Goal: Task Accomplishment & Management: Use online tool/utility

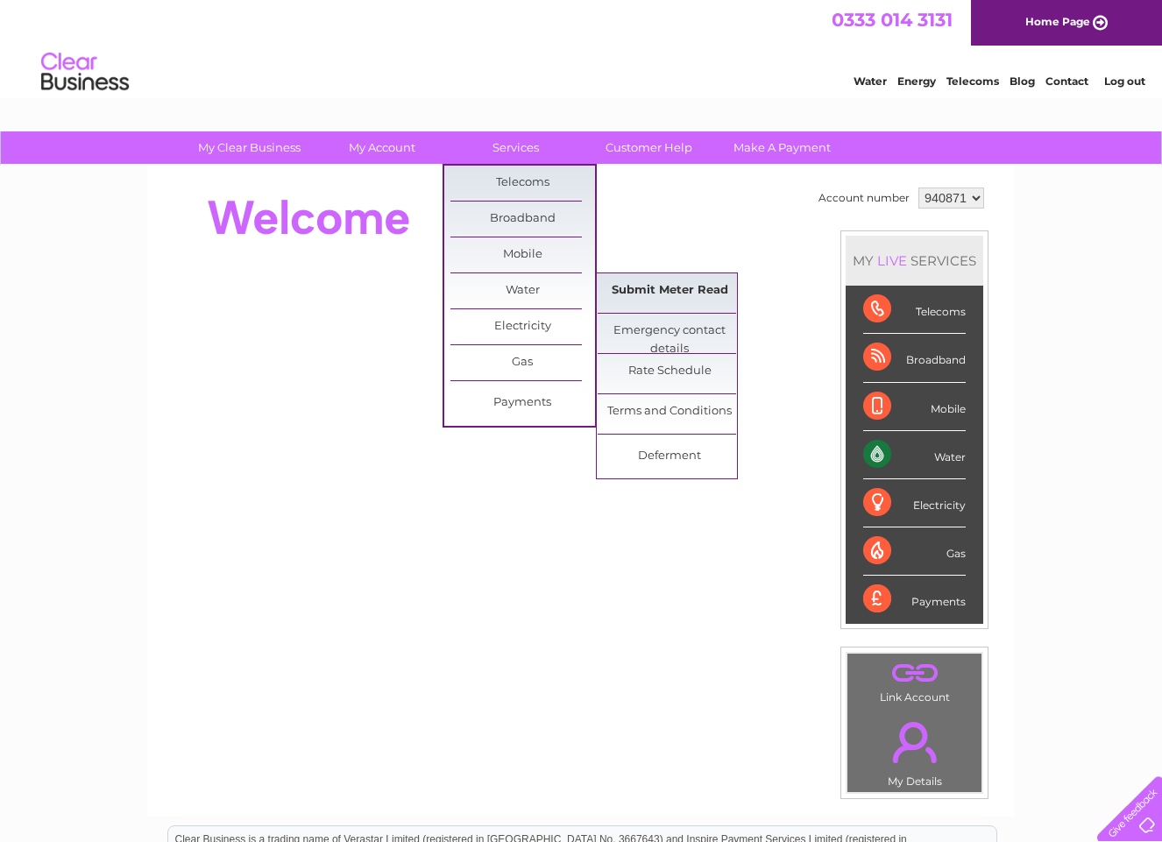
click at [662, 286] on link "Submit Meter Read" at bounding box center [670, 290] width 145 height 35
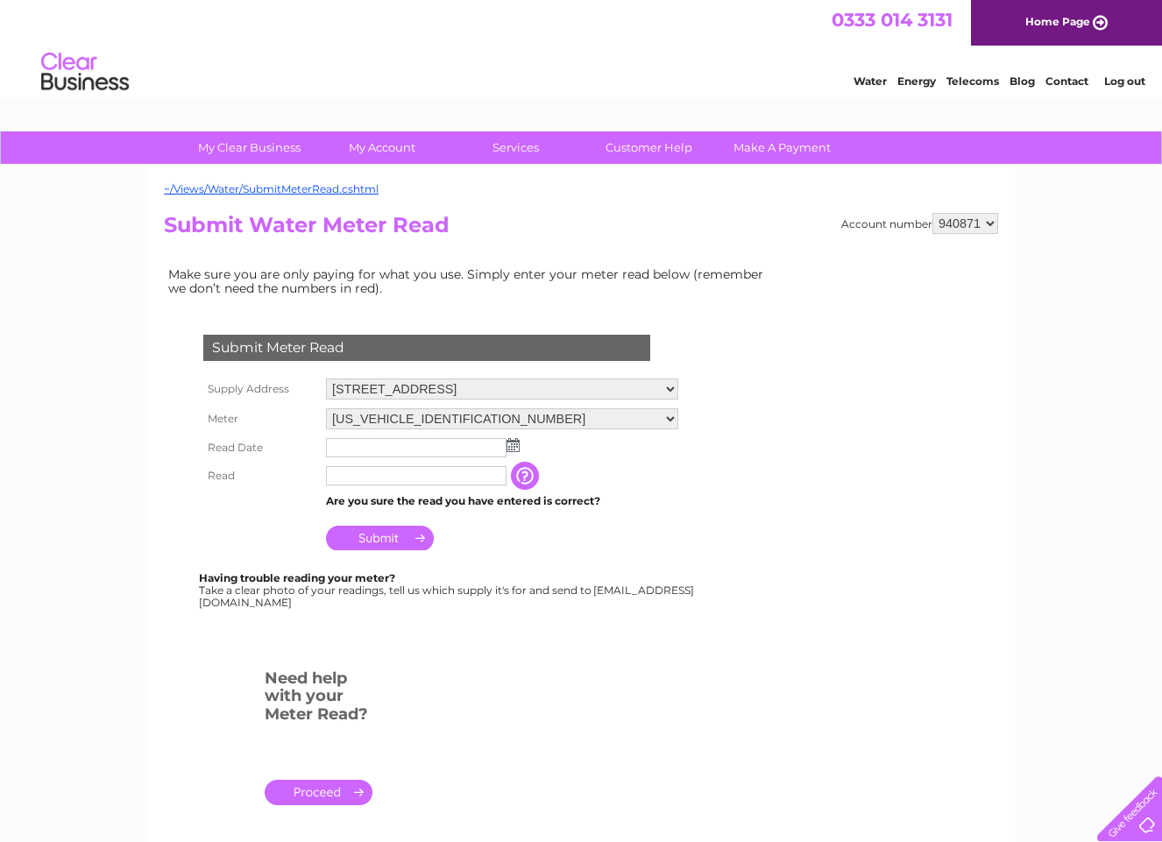
click at [399, 443] on input "text" at bounding box center [416, 447] width 181 height 19
click at [512, 442] on img at bounding box center [512, 445] width 13 height 14
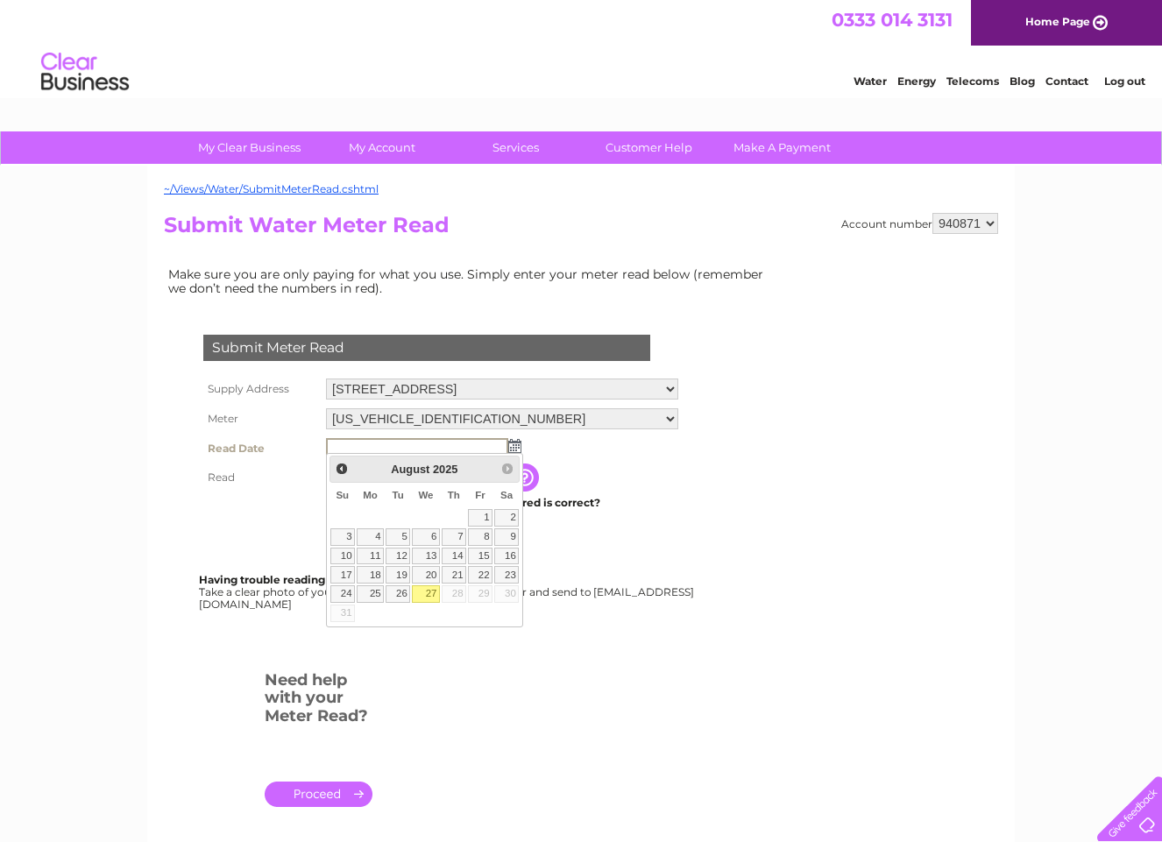
click at [431, 595] on link "27" at bounding box center [426, 594] width 28 height 18
type input "[DATE]"
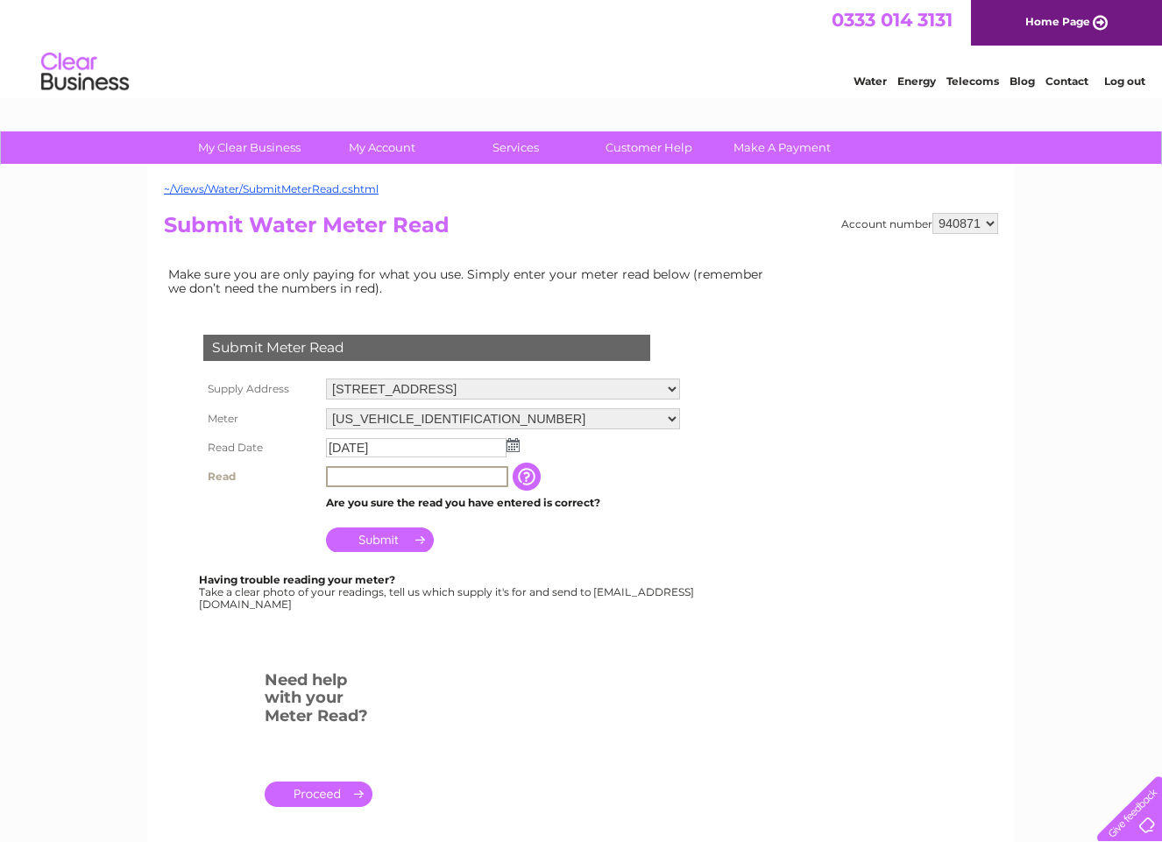
click at [398, 472] on input "text" at bounding box center [417, 476] width 182 height 21
type input "98"
click at [384, 533] on input "Submit" at bounding box center [380, 538] width 108 height 25
